Goal: Navigation & Orientation: Understand site structure

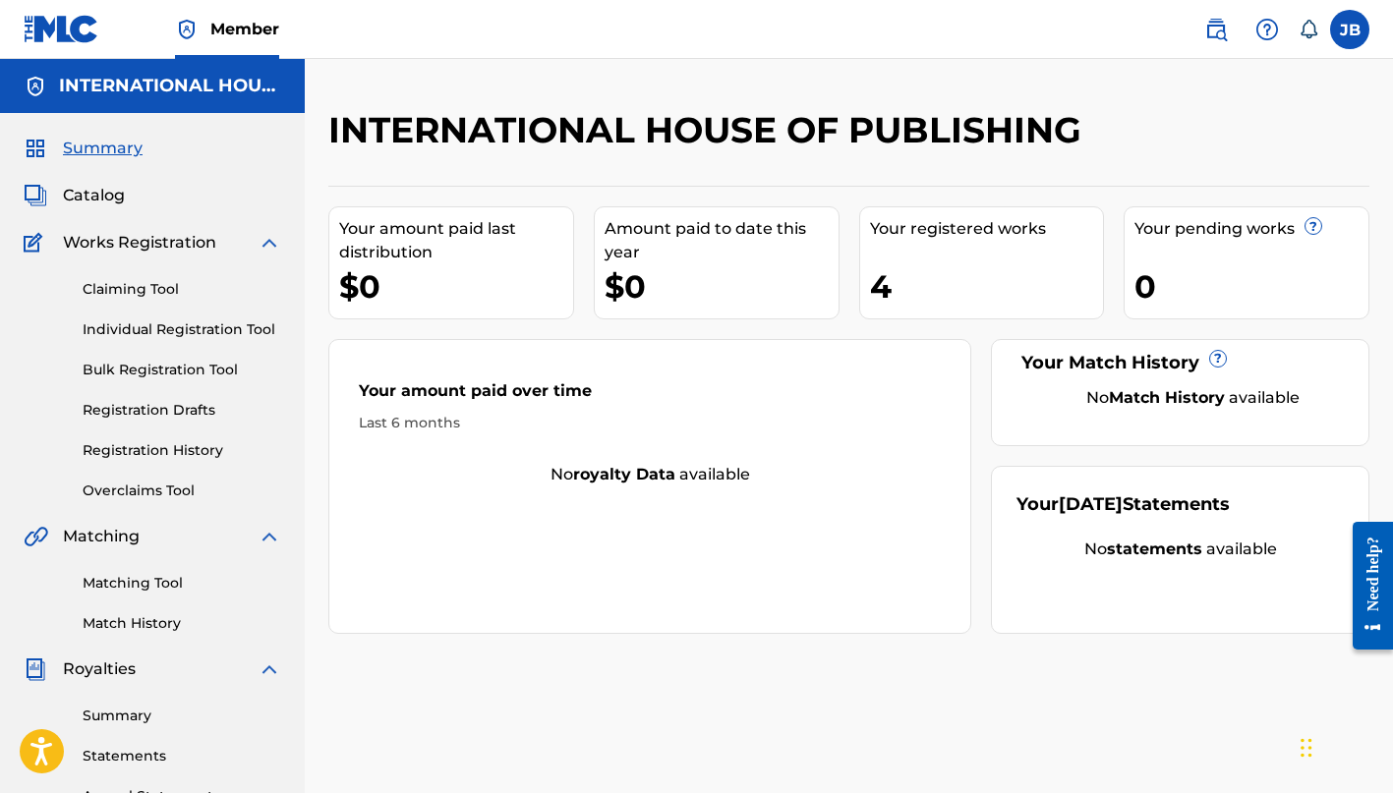
click at [76, 196] on span "Catalog" at bounding box center [94, 196] width 62 height 24
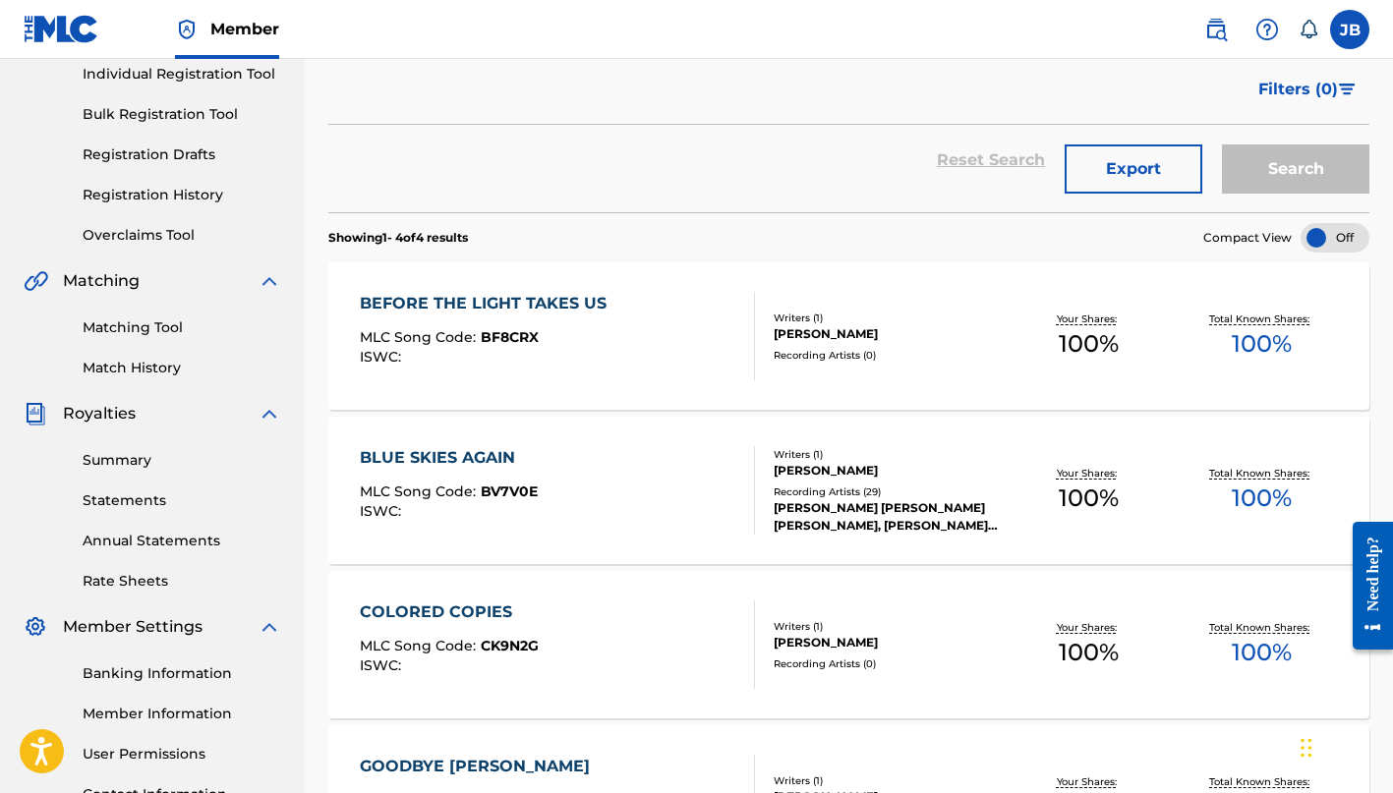
scroll to position [257, 0]
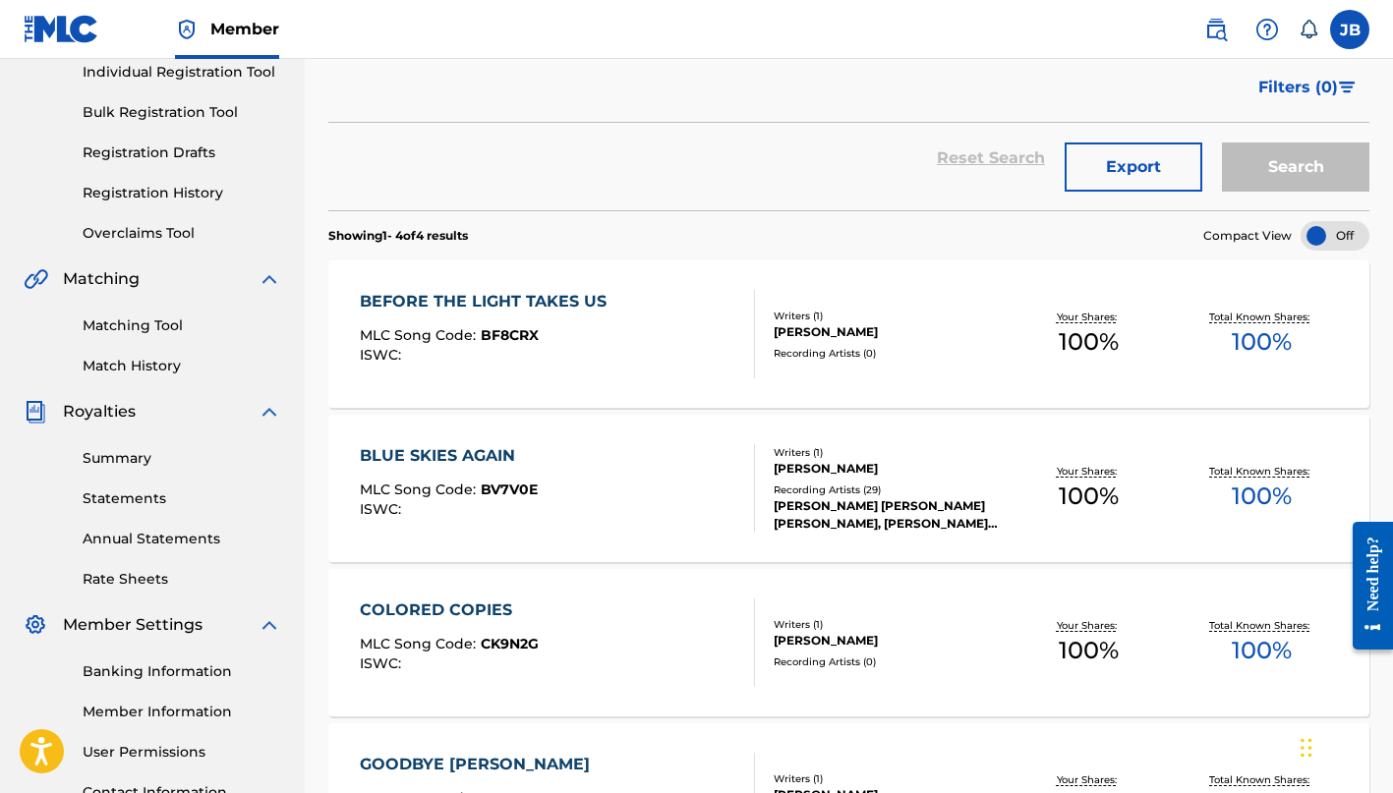
click at [168, 196] on link "Registration History" at bounding box center [182, 193] width 199 height 21
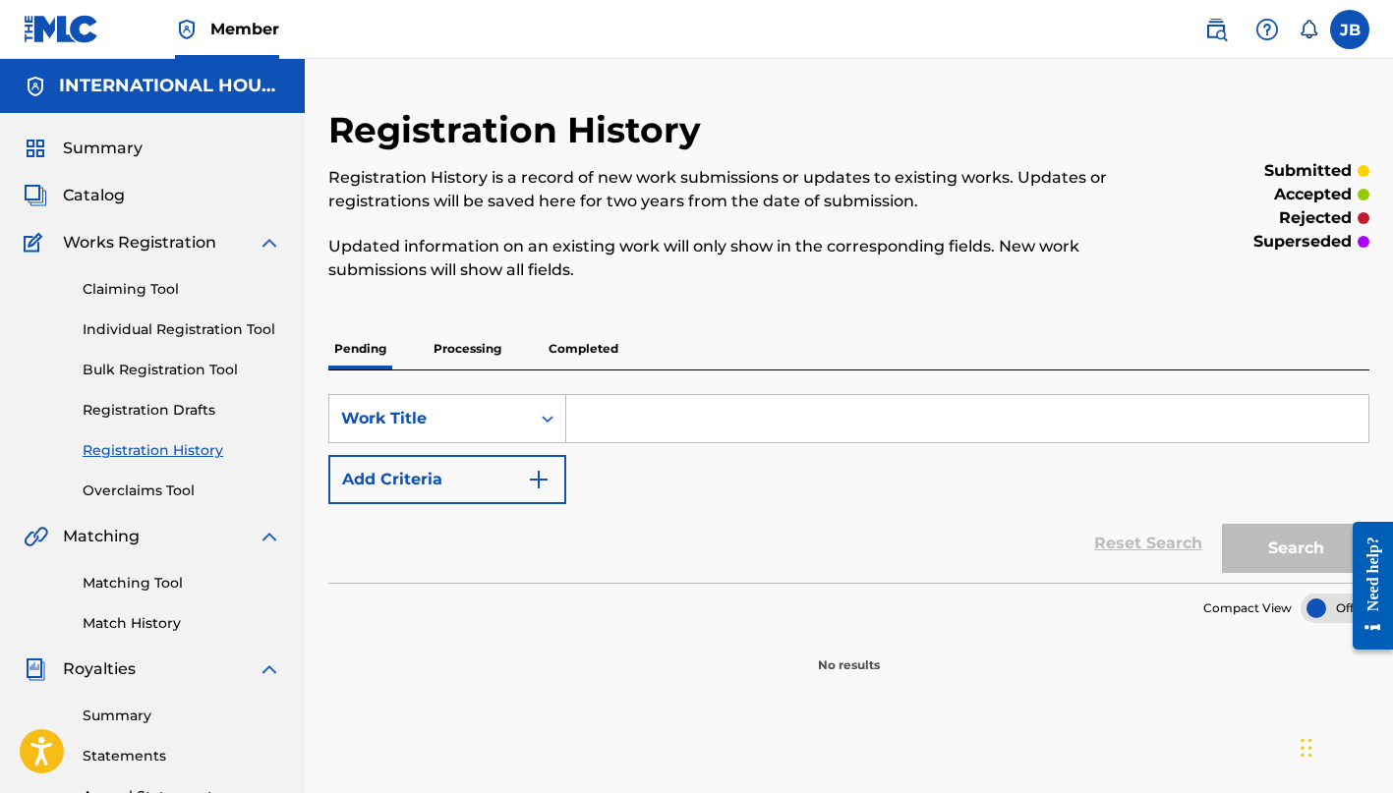
click at [488, 351] on p "Processing" at bounding box center [467, 348] width 80 height 41
click at [592, 356] on p "Completed" at bounding box center [583, 348] width 82 height 41
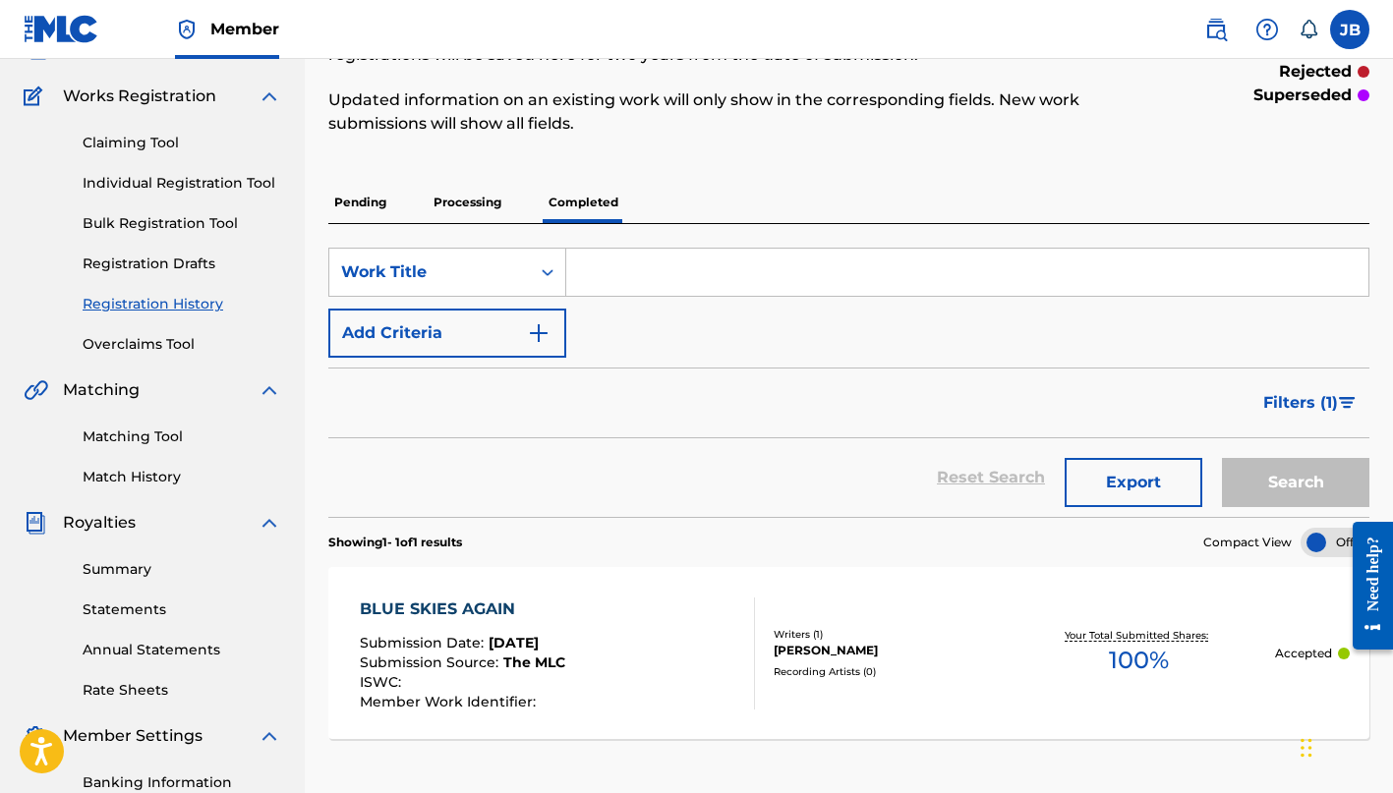
scroll to position [142, 0]
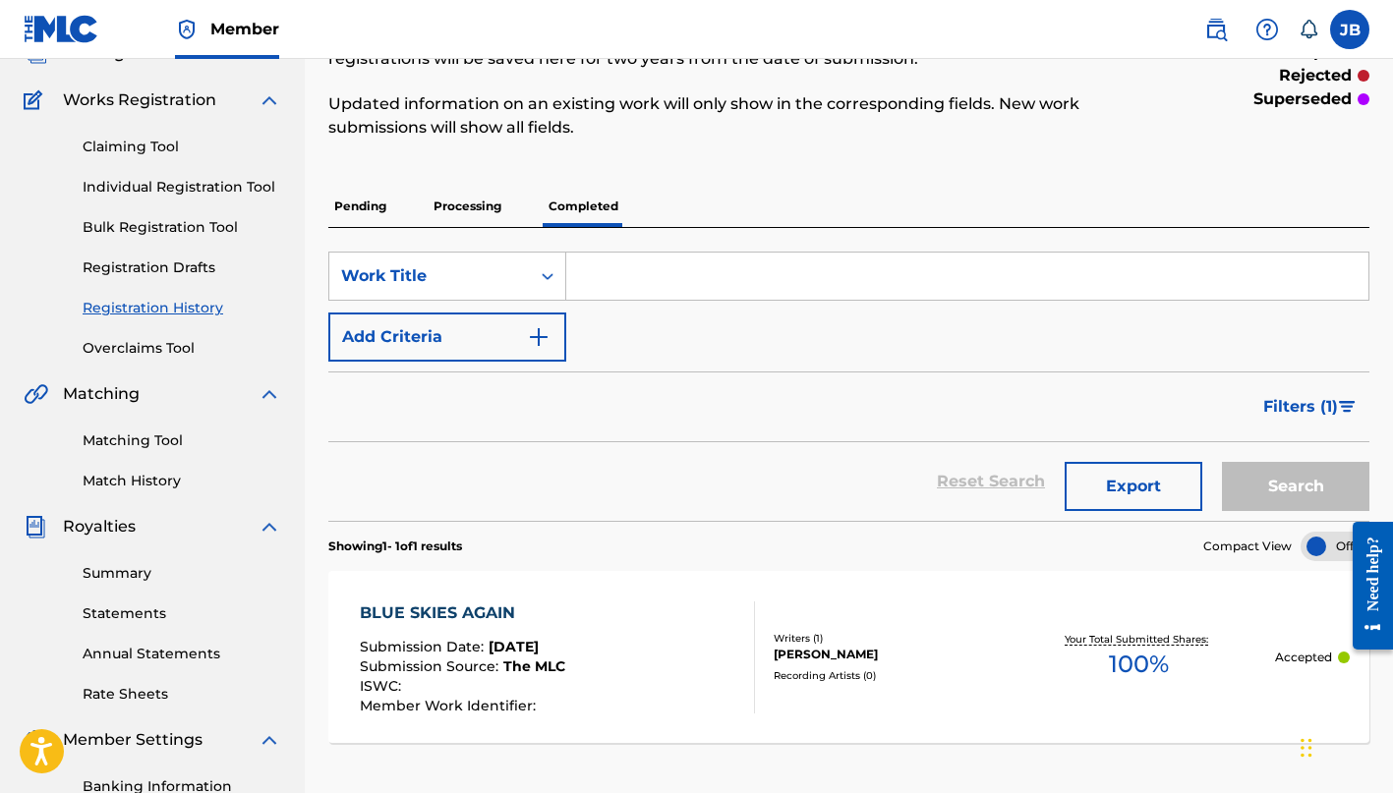
click at [163, 354] on link "Overclaims Tool" at bounding box center [182, 348] width 199 height 21
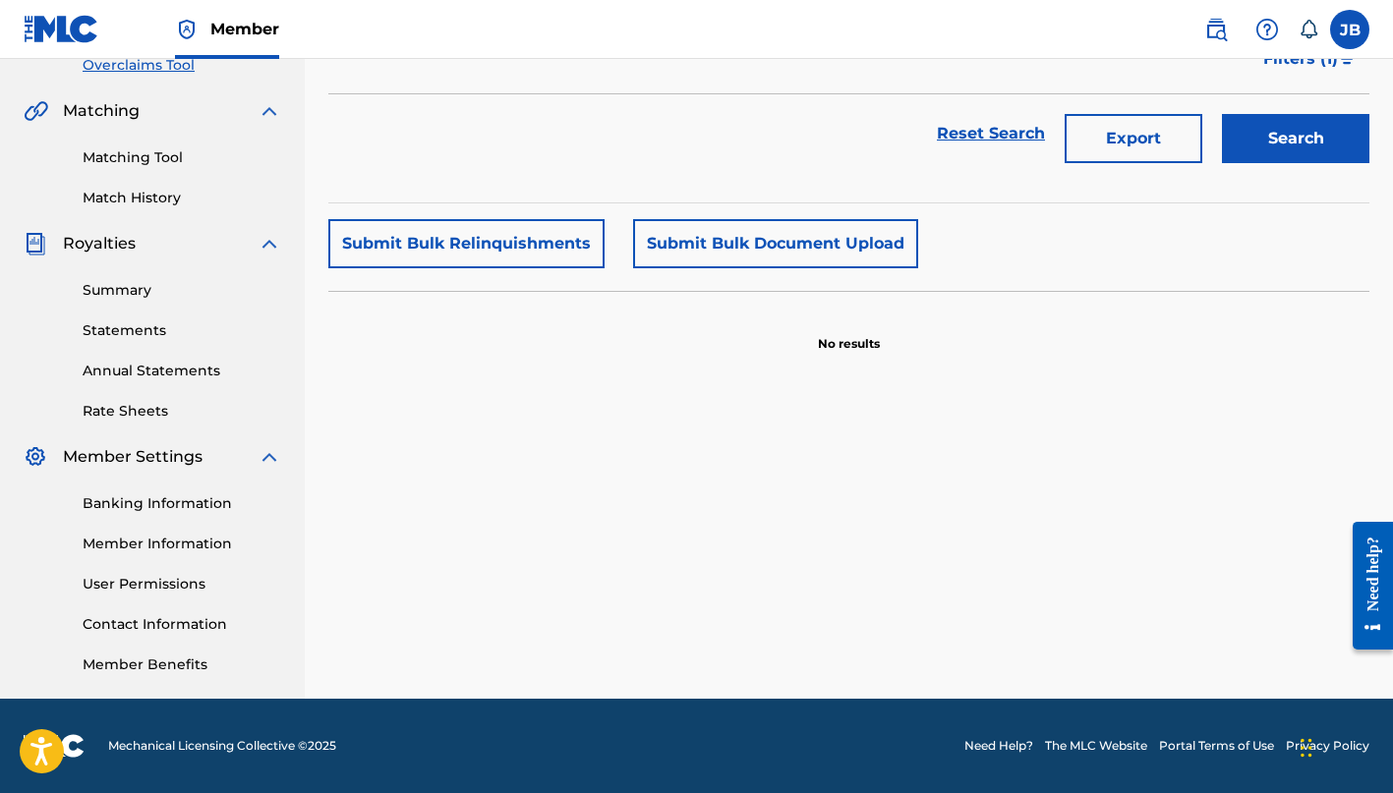
scroll to position [426, 0]
click at [187, 544] on link "Member Information" at bounding box center [182, 544] width 199 height 21
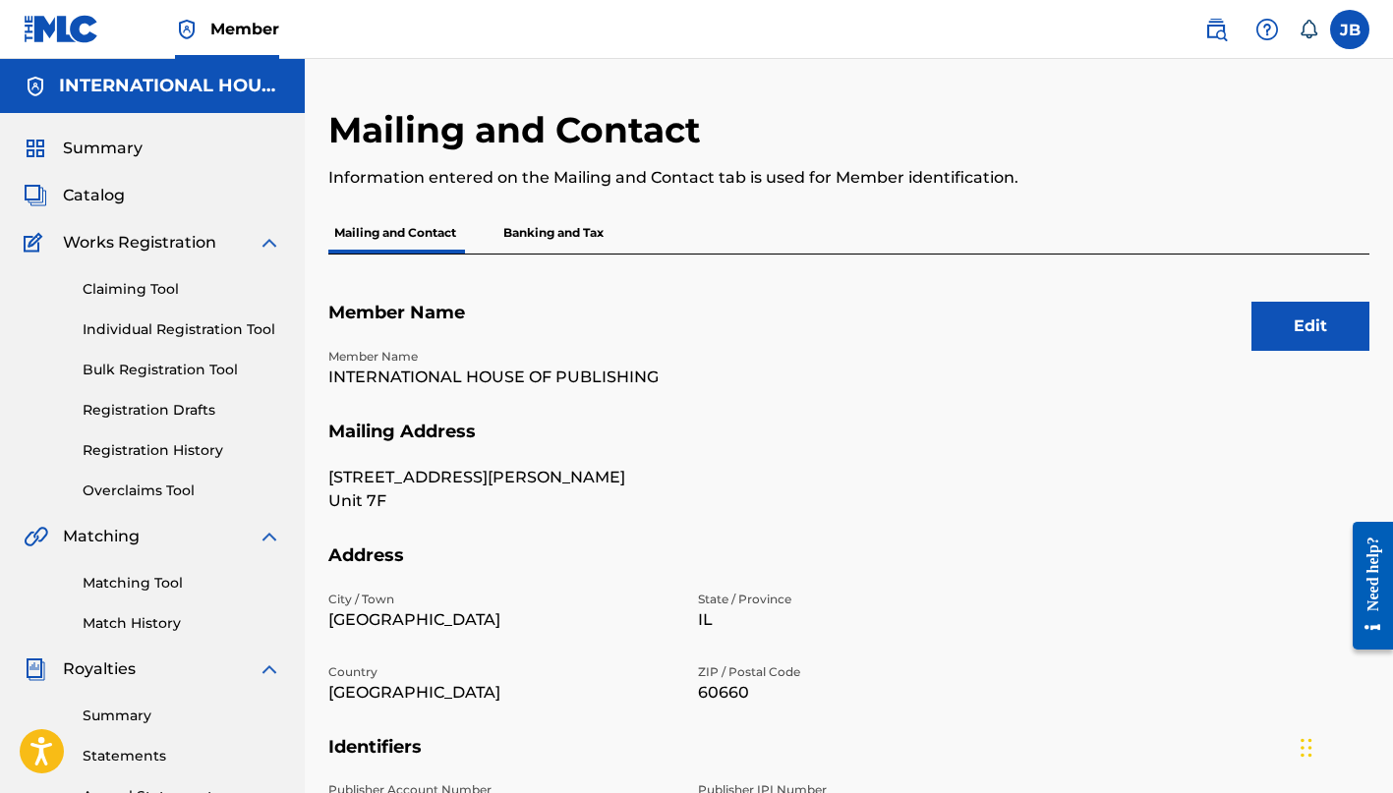
click at [74, 140] on span "Summary" at bounding box center [103, 149] width 80 height 24
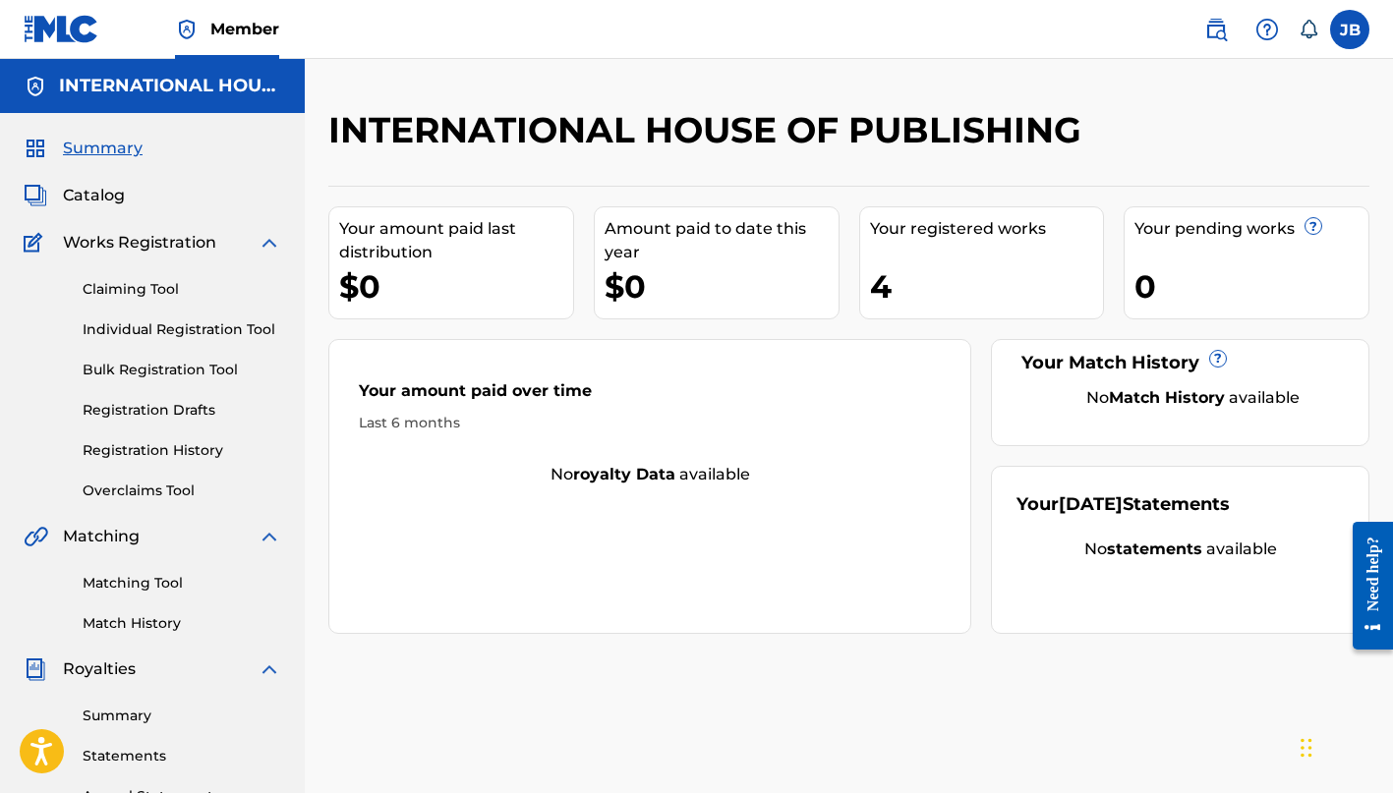
click at [89, 194] on span "Catalog" at bounding box center [94, 196] width 62 height 24
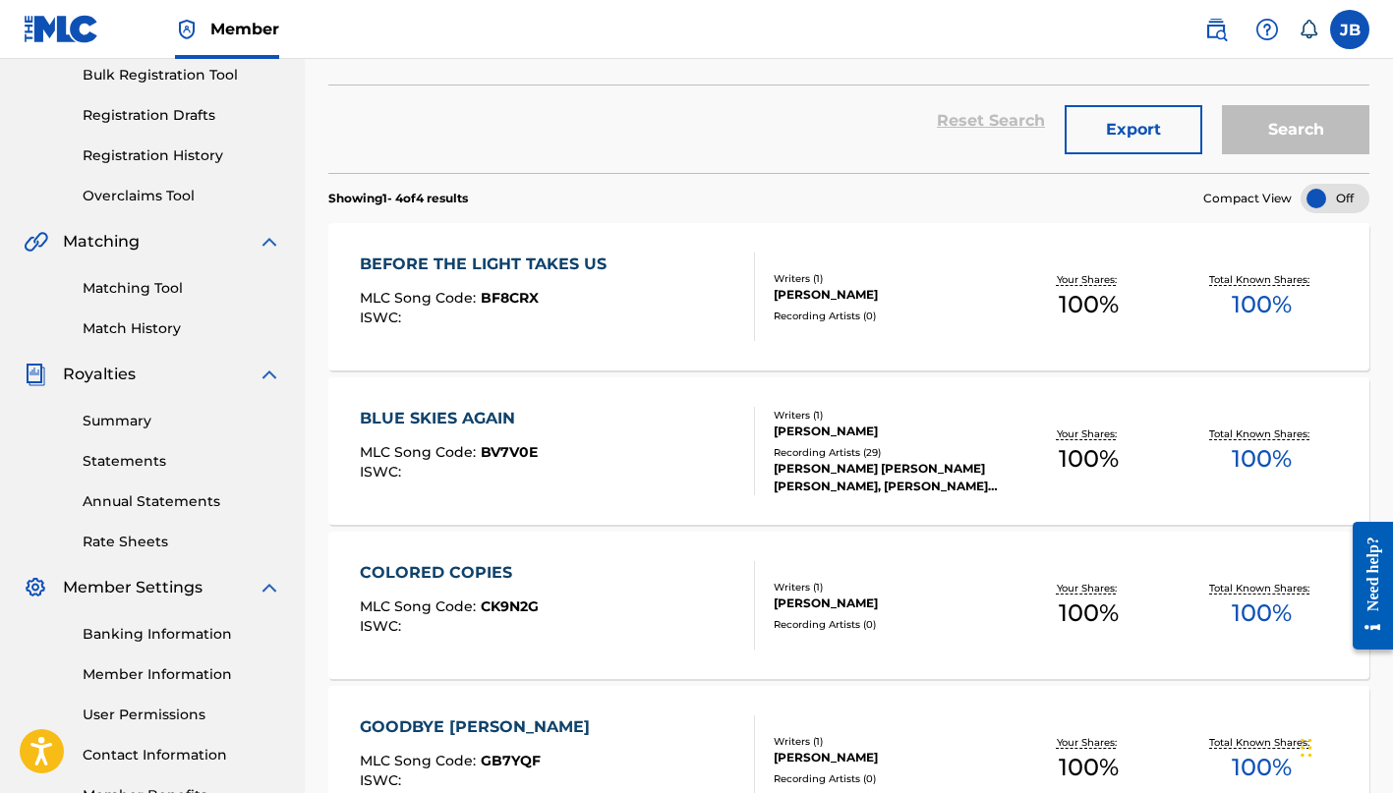
scroll to position [359, 0]
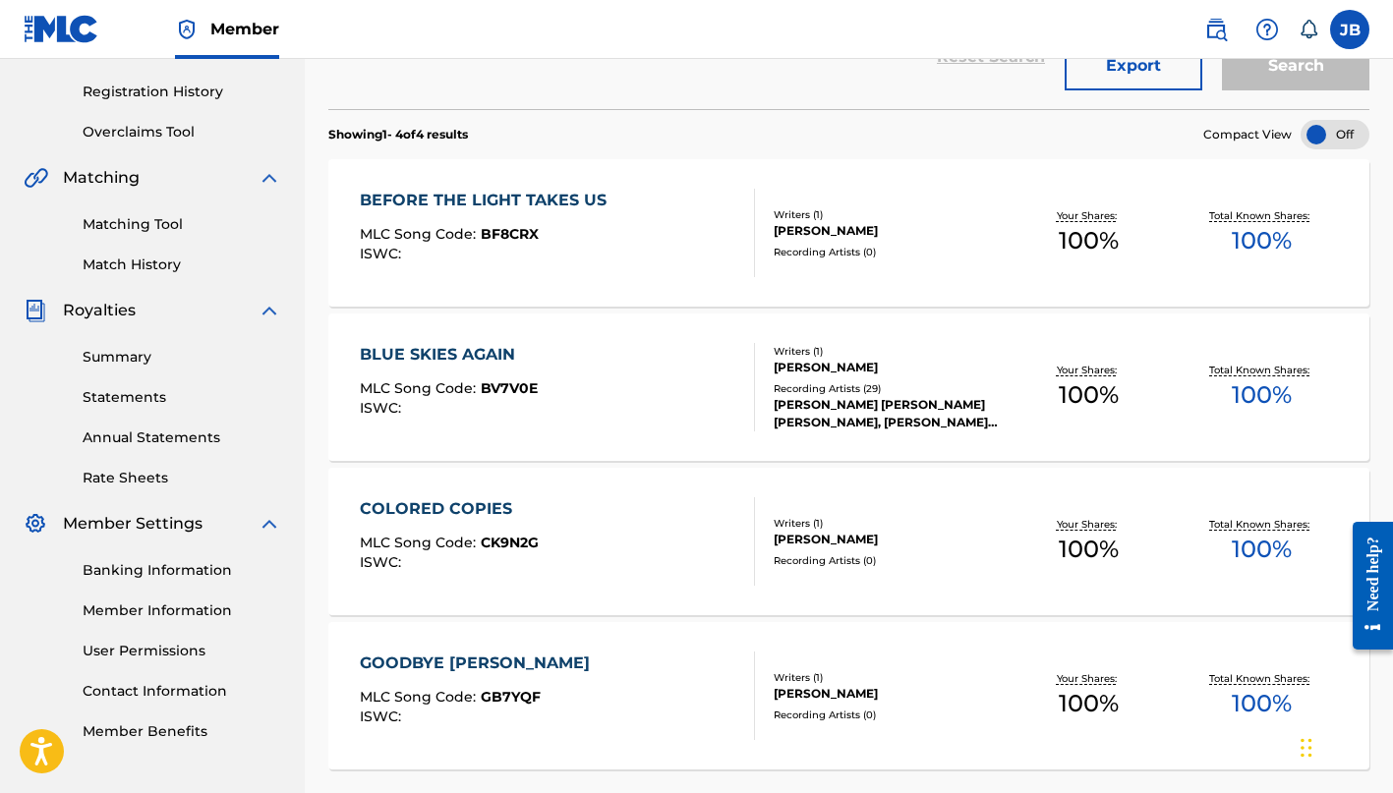
click at [146, 395] on link "Statements" at bounding box center [182, 397] width 199 height 21
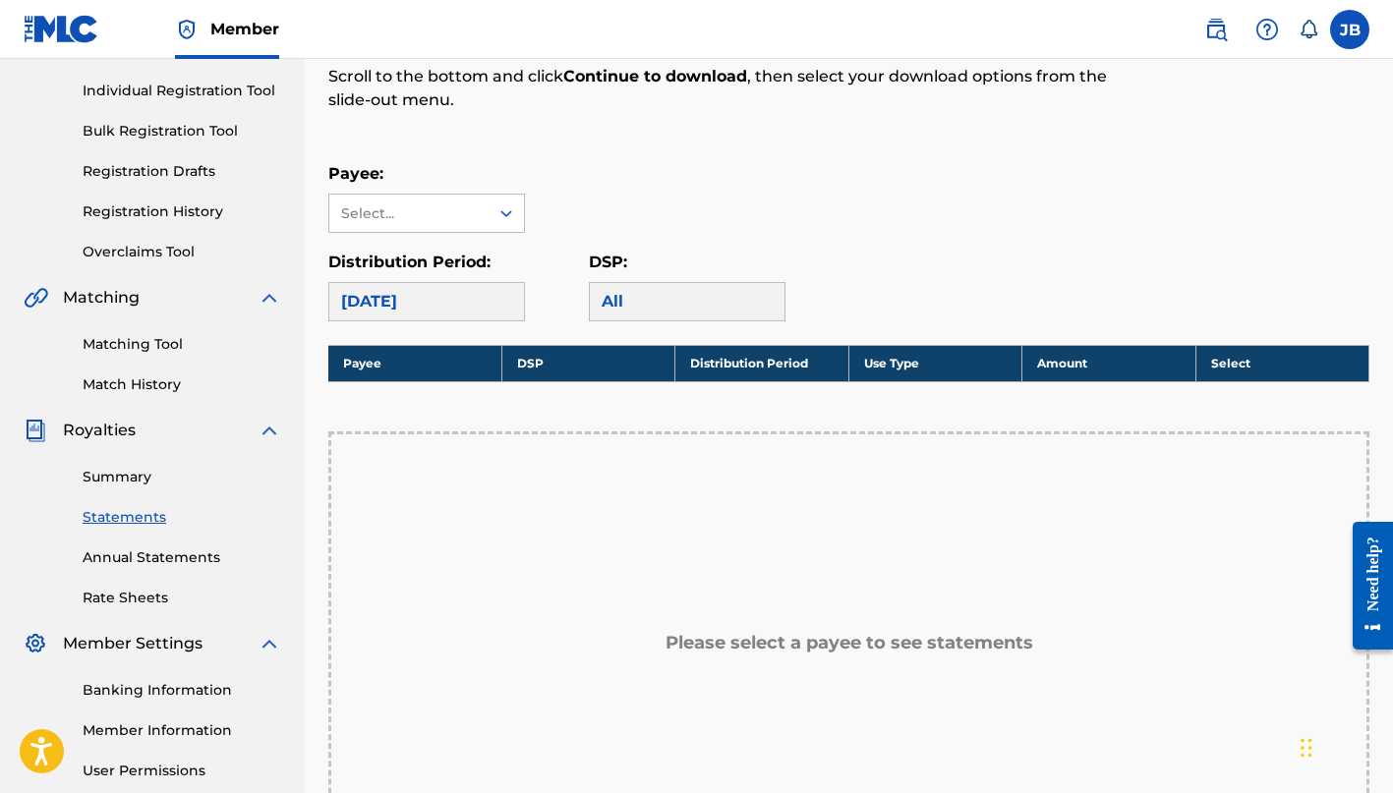
scroll to position [323, 0]
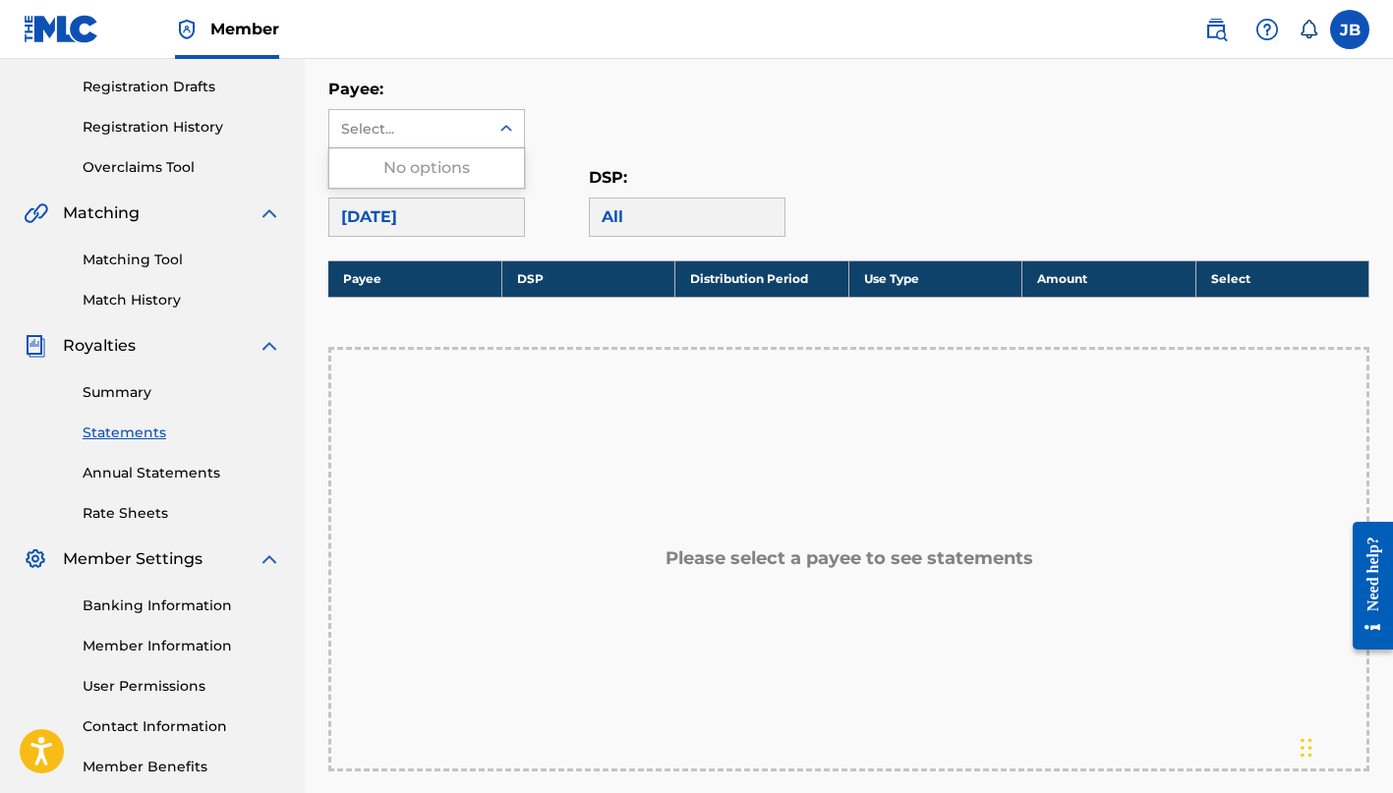
click at [505, 130] on icon at bounding box center [506, 129] width 20 height 20
click at [505, 131] on icon at bounding box center [506, 129] width 20 height 20
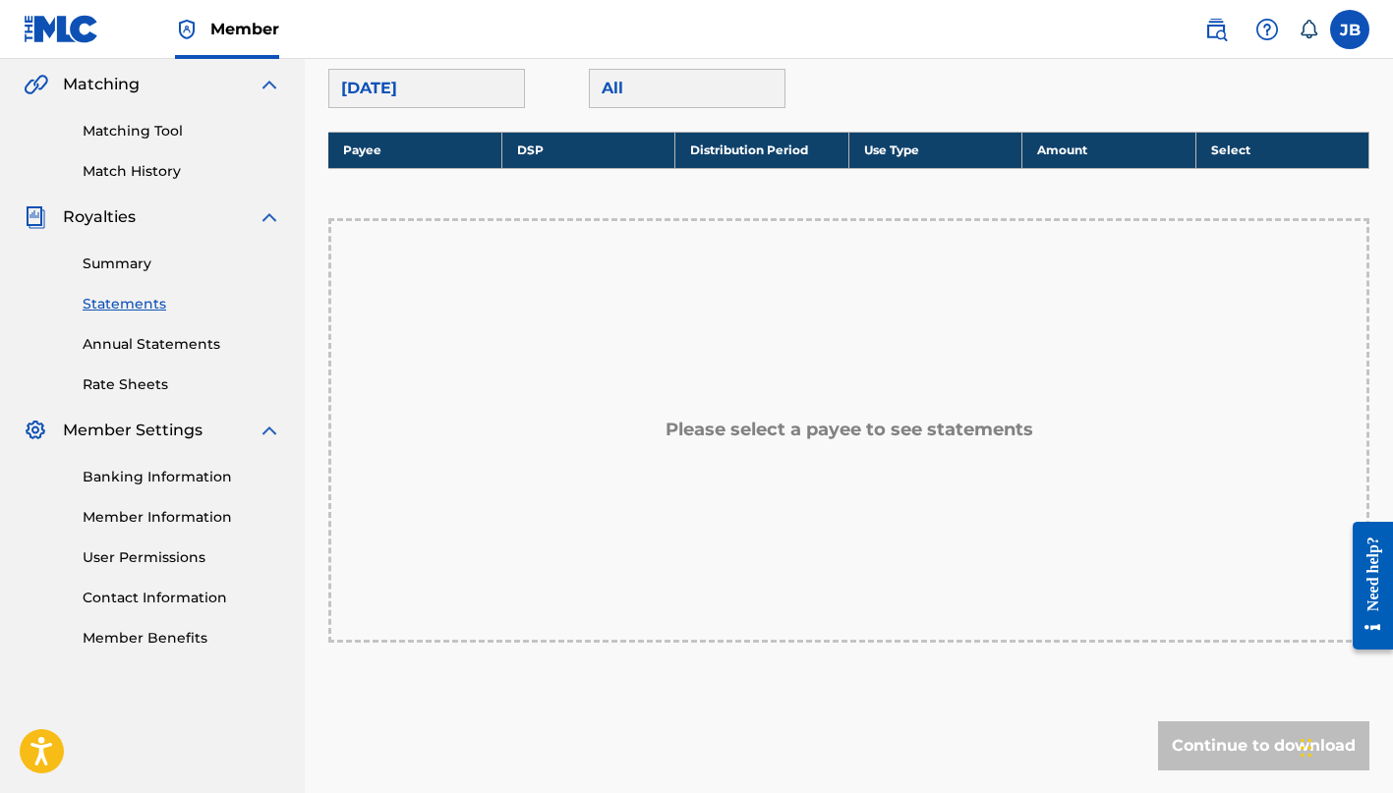
scroll to position [464, 0]
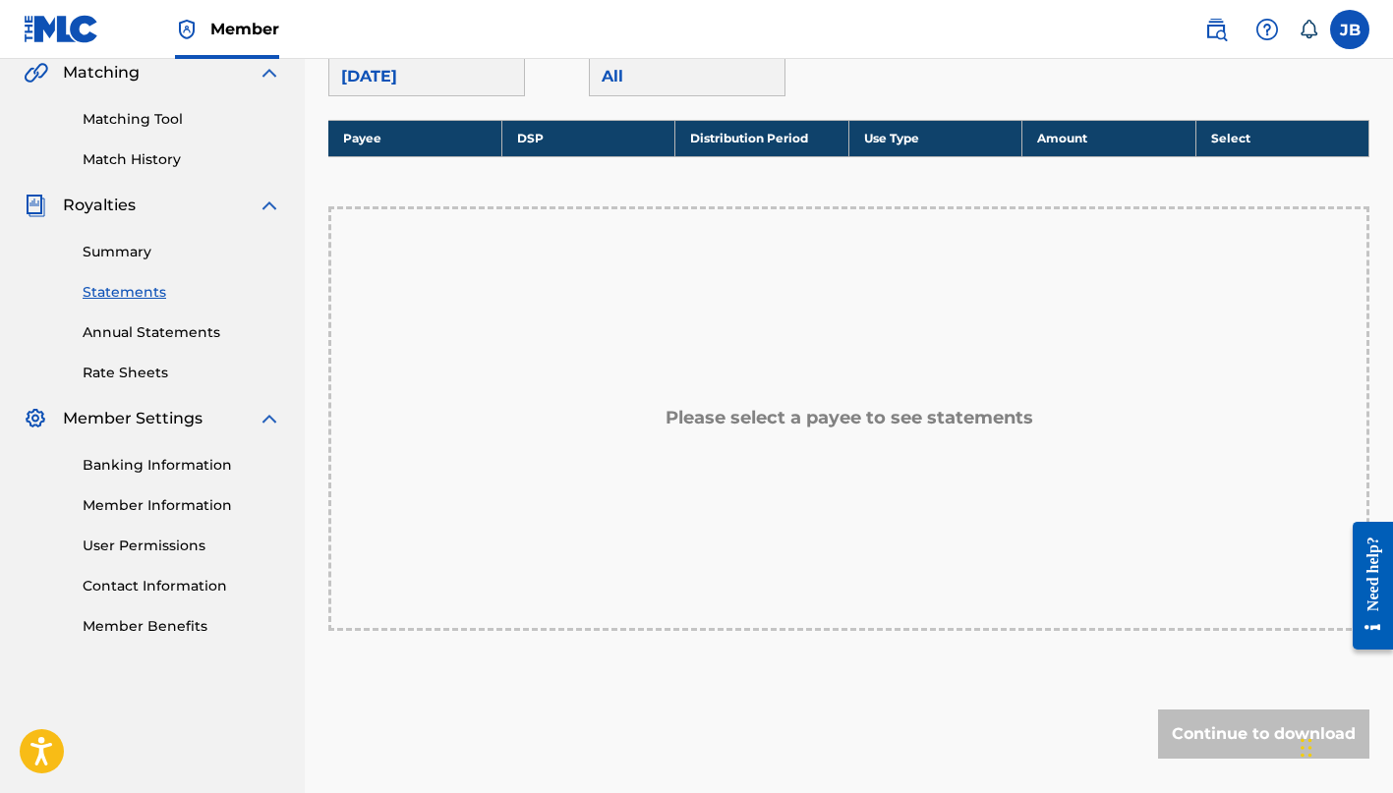
click at [160, 461] on link "Banking Information" at bounding box center [182, 465] width 199 height 21
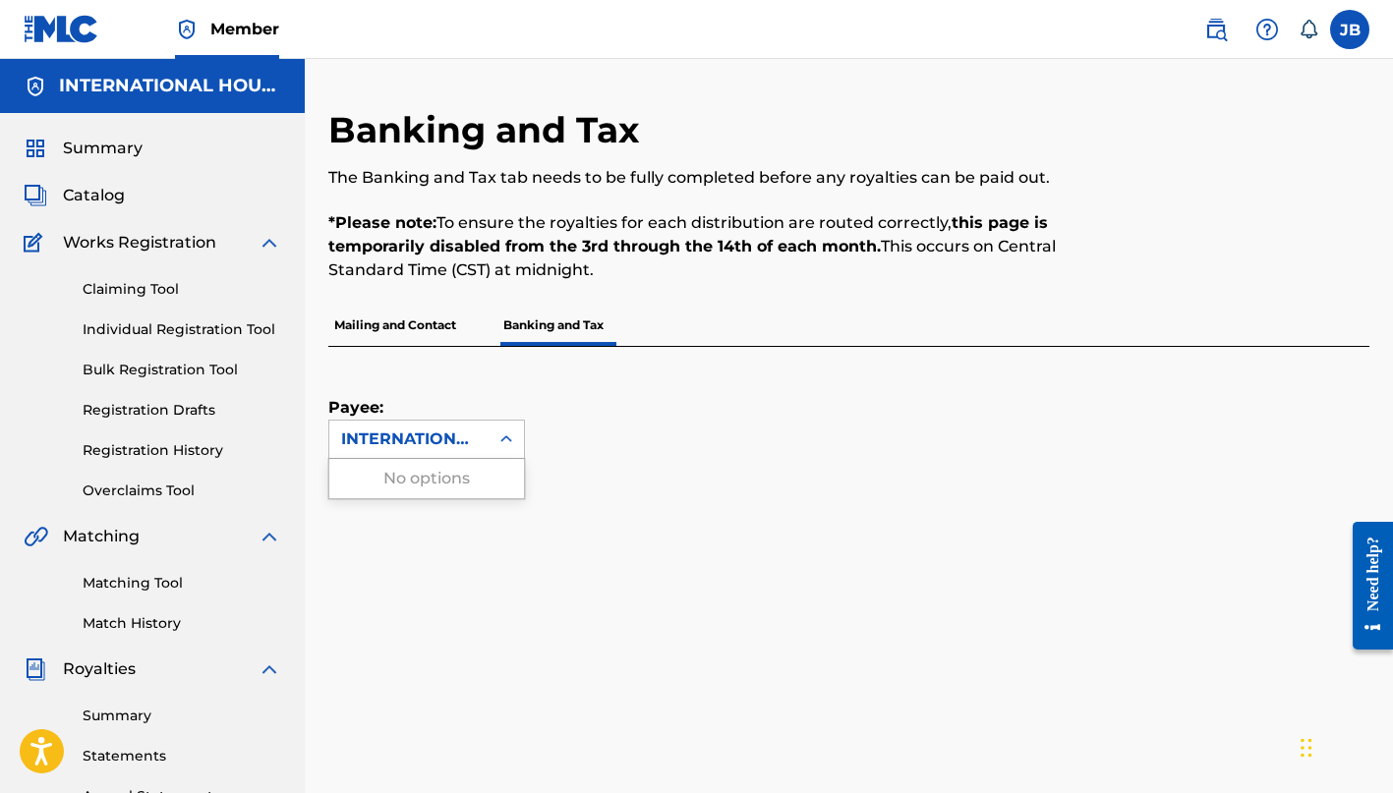
click at [389, 444] on div "INTERNATIONAL HOUSE OF PUBLISHING" at bounding box center [409, 439] width 136 height 24
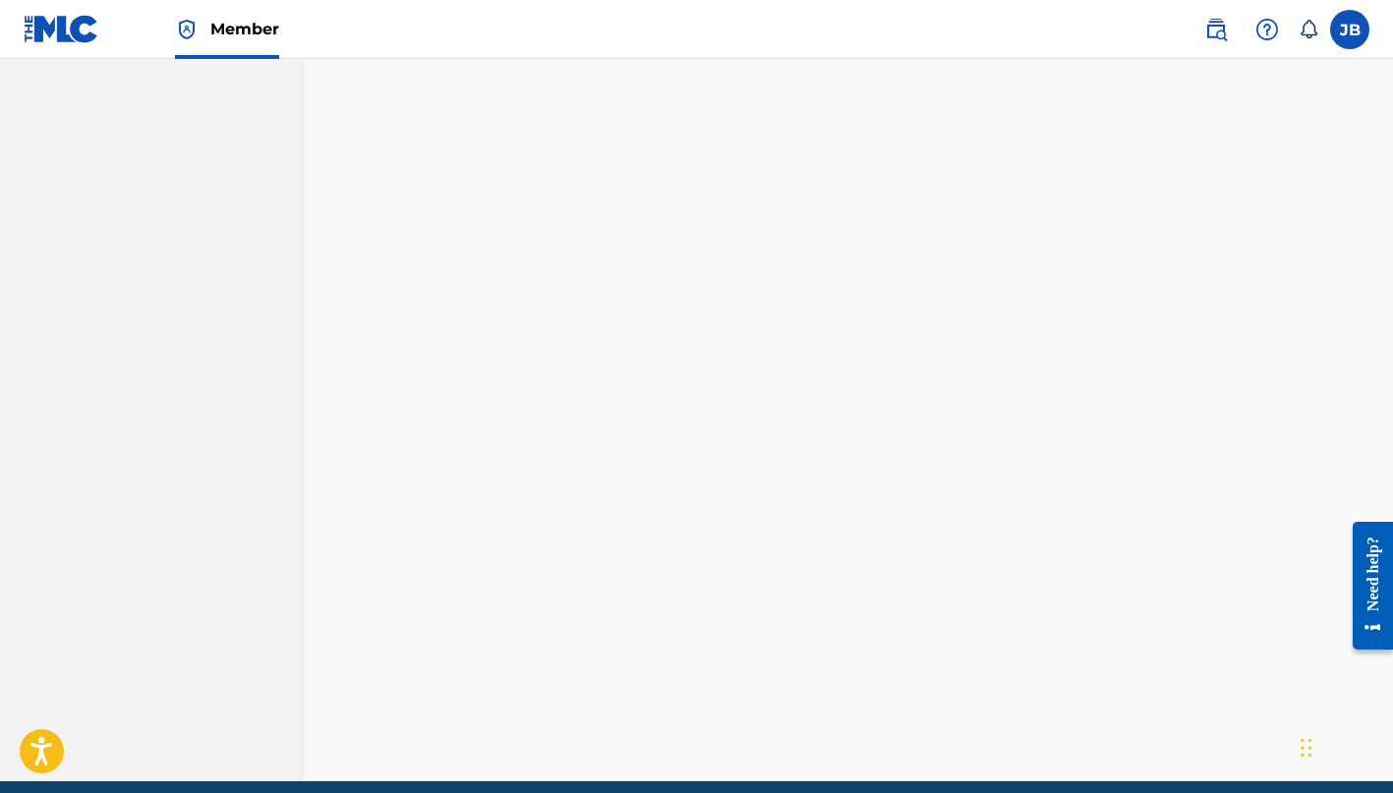
scroll to position [1736, 0]
